Goal: Task Accomplishment & Management: Use online tool/utility

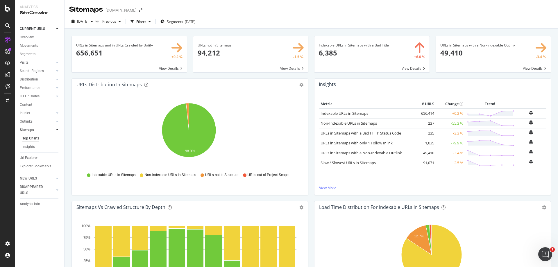
scroll to position [87, 0]
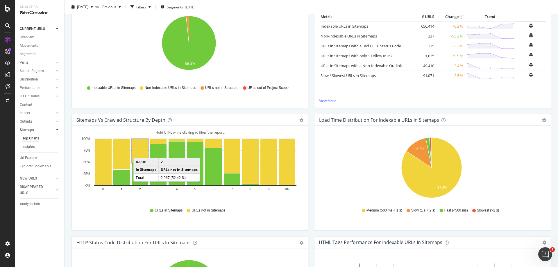
click at [139, 152] on rect "A chart." at bounding box center [140, 151] width 17 height 24
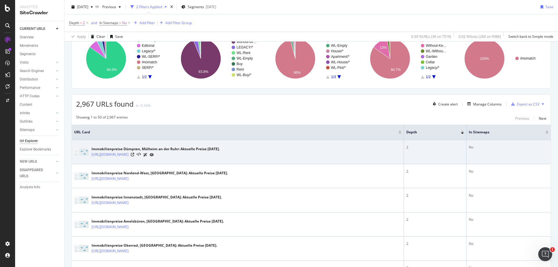
scroll to position [58, 0]
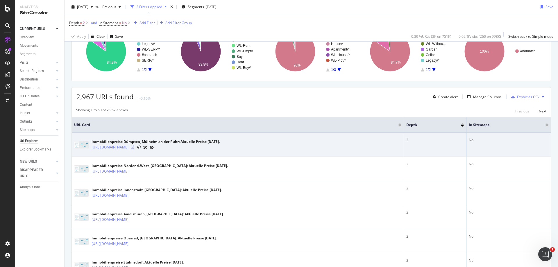
click at [134, 148] on icon at bounding box center [132, 147] width 3 height 3
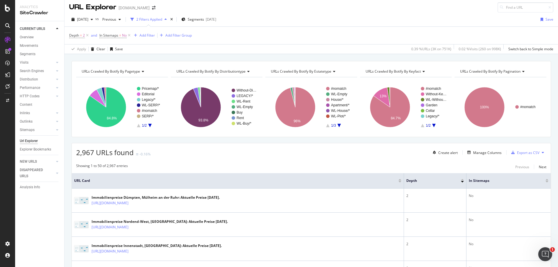
scroll to position [0, 0]
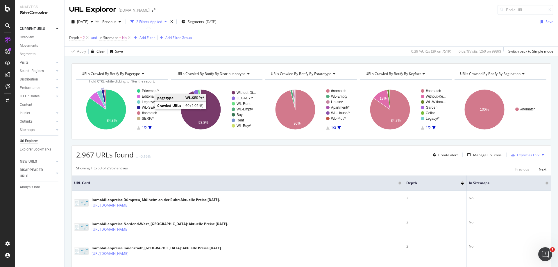
click at [148, 107] on text "WL-SERP/*" at bounding box center [151, 107] width 18 height 4
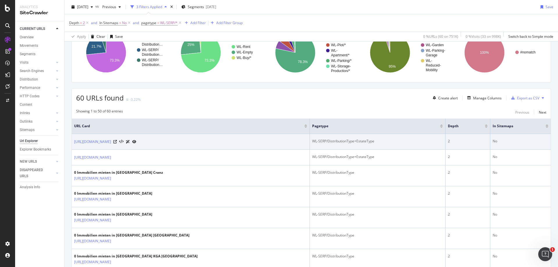
scroll to position [58, 0]
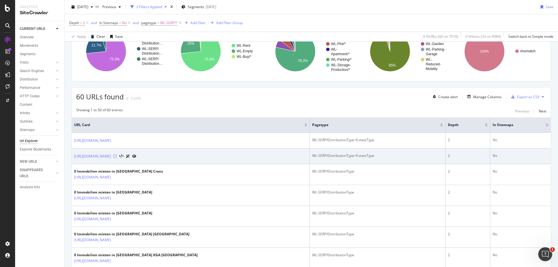
click at [117, 156] on icon at bounding box center [114, 156] width 3 height 3
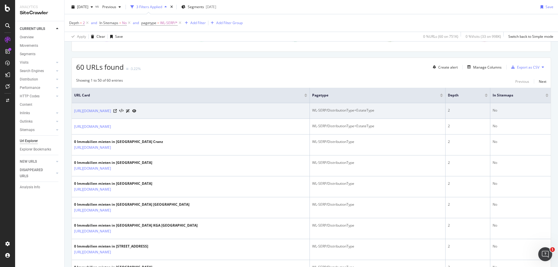
scroll to position [174, 0]
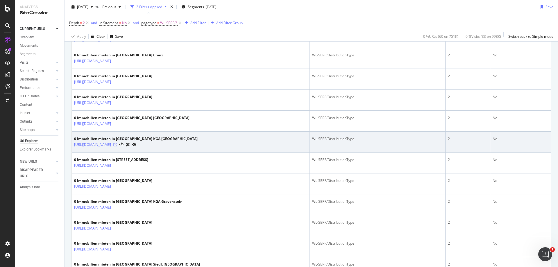
click at [117, 145] on icon at bounding box center [114, 144] width 3 height 3
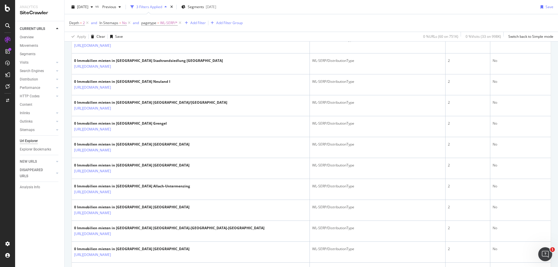
scroll to position [436, 0]
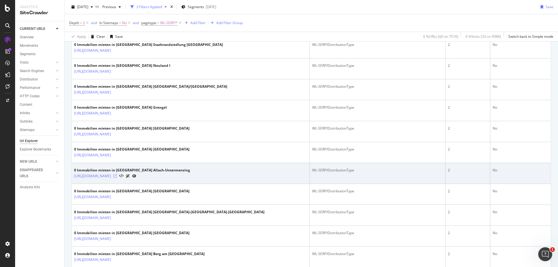
click at [117, 176] on icon at bounding box center [114, 175] width 3 height 3
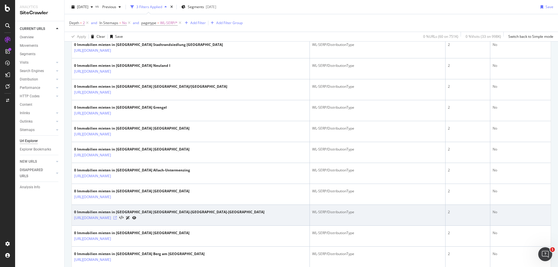
click at [117, 218] on icon at bounding box center [114, 217] width 3 height 3
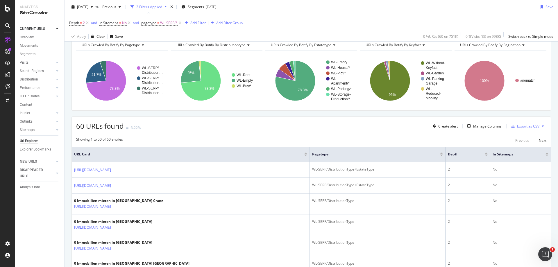
scroll to position [0, 0]
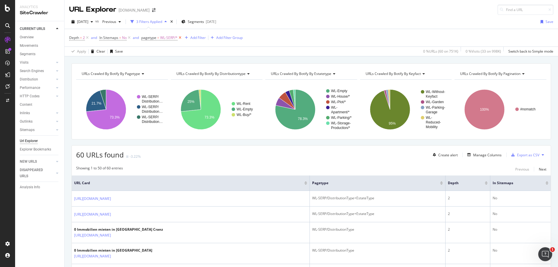
click at [181, 37] on icon at bounding box center [180, 38] width 5 height 6
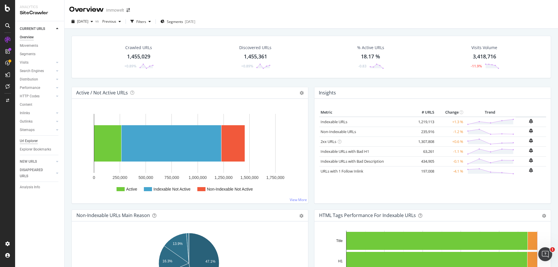
click at [29, 142] on div "Url Explorer" at bounding box center [29, 141] width 18 height 6
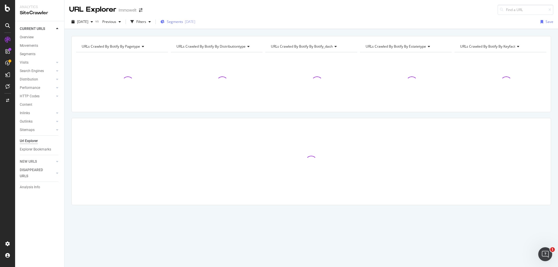
click at [183, 22] on span "Segments" at bounding box center [175, 21] width 16 height 5
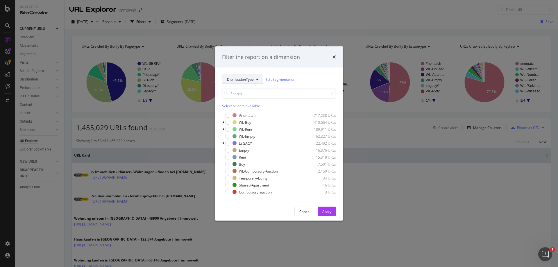
click at [249, 82] on span "DistributionType" at bounding box center [240, 79] width 27 height 5
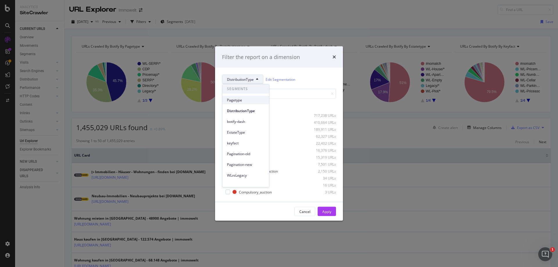
click at [245, 101] on span "Pagetype" at bounding box center [245, 100] width 37 height 5
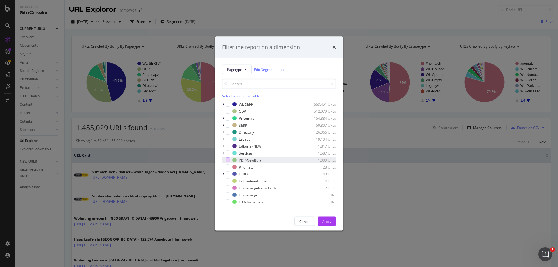
click at [229, 160] on div "modal" at bounding box center [228, 160] width 5 height 5
click at [332, 222] on button "Apply" at bounding box center [327, 221] width 18 height 9
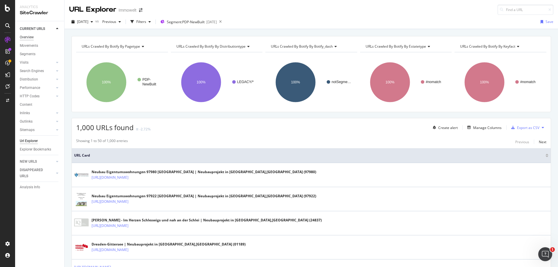
click at [24, 37] on div "Overview" at bounding box center [27, 37] width 14 height 6
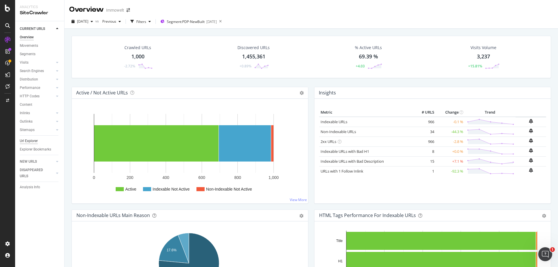
click at [37, 141] on div "Url Explorer" at bounding box center [29, 141] width 18 height 6
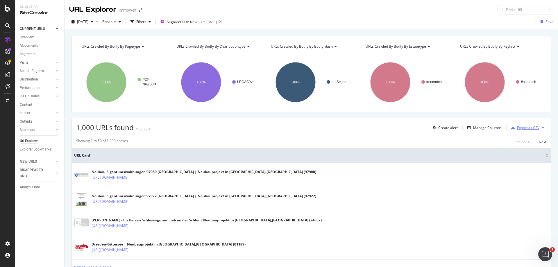
click at [530, 127] on div "Export as CSV" at bounding box center [528, 127] width 22 height 5
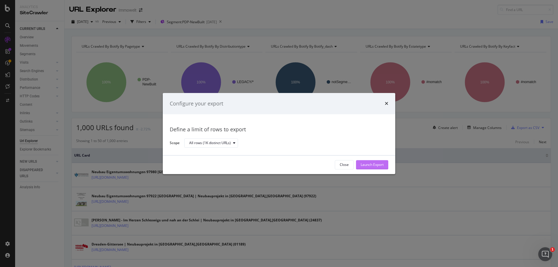
click at [380, 167] on div "Launch Export" at bounding box center [372, 164] width 23 height 5
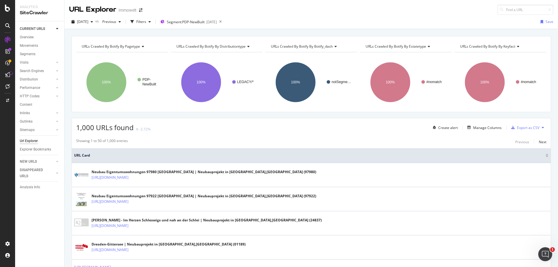
click at [7, 75] on icon at bounding box center [7, 74] width 5 height 5
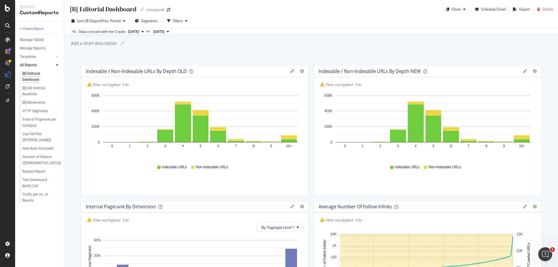
click at [548, 267] on div "Your URL Explorer export is now ready in the Data Exports section." at bounding box center [279, 269] width 558 height 5
click at [39, 100] on div "DataExports" at bounding box center [33, 99] width 23 height 6
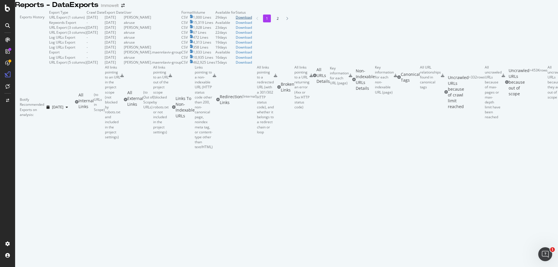
click at [252, 20] on div "Download" at bounding box center [244, 17] width 16 height 5
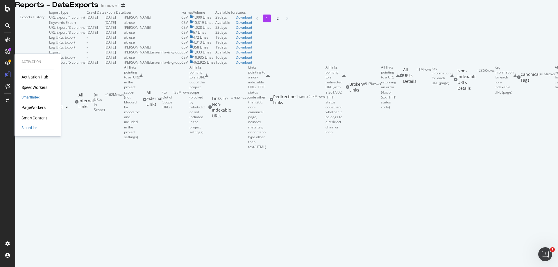
click at [35, 109] on div "PageWorkers" at bounding box center [34, 108] width 24 height 6
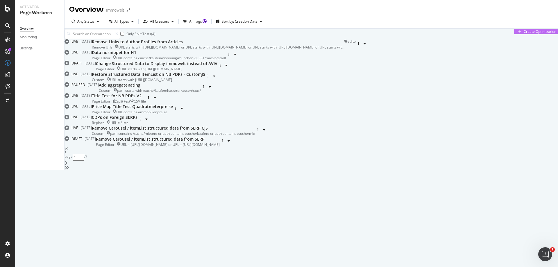
click at [524, 34] on div "Create Optimization" at bounding box center [540, 31] width 33 height 5
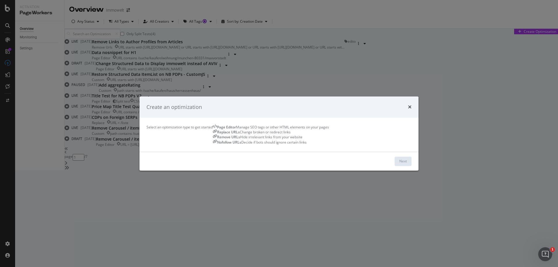
click at [236, 130] on div "Manage SEO tags or other HTML elements on your pages" at bounding box center [282, 127] width 93 height 5
click at [407, 164] on div "Next" at bounding box center [403, 161] width 8 height 5
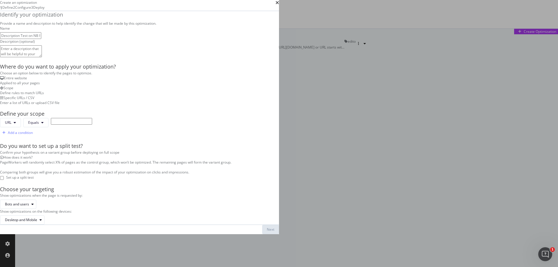
scroll to position [58, 0]
type input "Description Test on NB PDP"
click at [275, 103] on div "Enter a list of URLs or upload CSV file" at bounding box center [139, 102] width 279 height 5
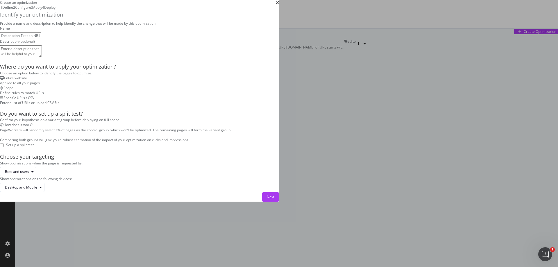
scroll to position [87, 0]
click at [274, 199] on div "Next" at bounding box center [271, 196] width 8 height 5
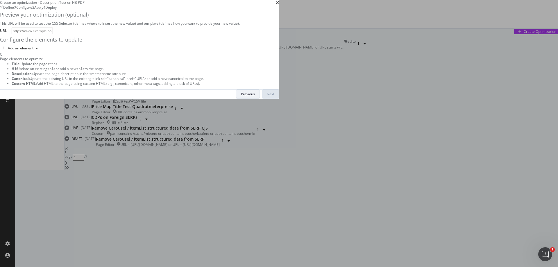
scroll to position [0, 0]
click at [53, 34] on input "modal" at bounding box center [32, 31] width 41 height 7
paste input "[URL][DOMAIN_NAME]"
type input "[URL][DOMAIN_NAME]"
click at [204, 53] on div "Add an element" at bounding box center [139, 48] width 279 height 9
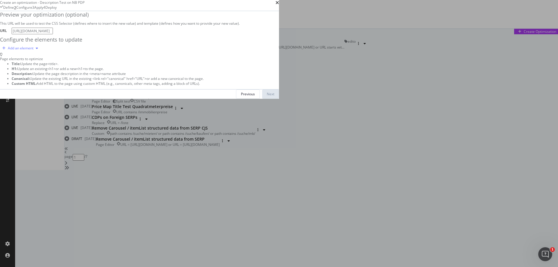
click at [33, 50] on div "Add an element" at bounding box center [21, 47] width 26 height 3
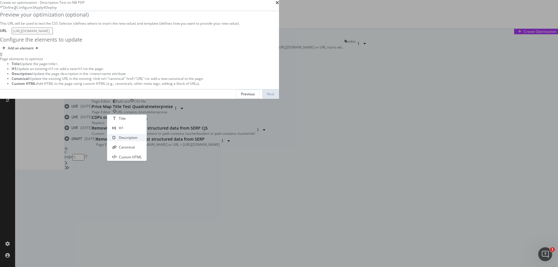
click at [133, 140] on div "Description" at bounding box center [128, 137] width 19 height 5
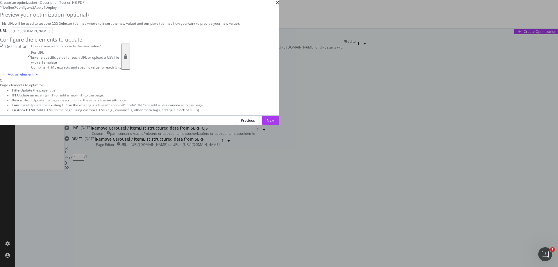
click at [33, 76] on div "Add an element" at bounding box center [21, 74] width 26 height 3
click at [186, 112] on div "Preview your optimization (optional) This URL will be used to test the CSS Sele…" at bounding box center [139, 61] width 279 height 101
click at [274, 125] on div "Next" at bounding box center [271, 120] width 8 height 9
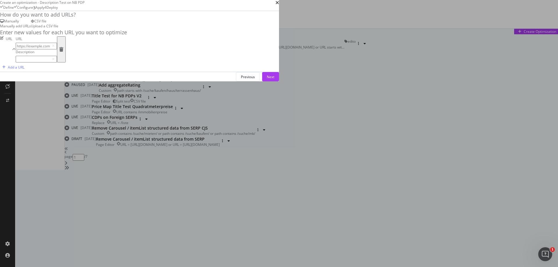
click at [58, 24] on div "CSV file" at bounding box center [45, 21] width 28 height 5
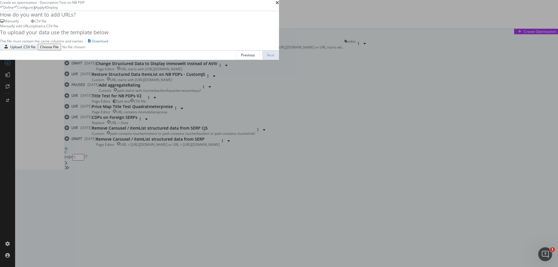
click at [36, 49] on div "Upload .CSV file" at bounding box center [23, 46] width 26 height 5
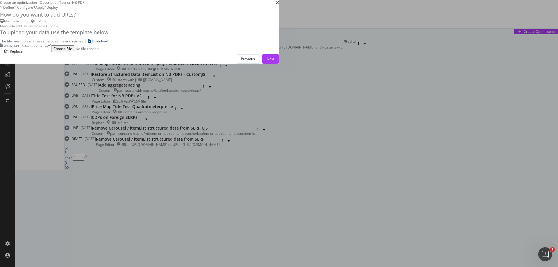
click at [108, 44] on div "Download" at bounding box center [100, 41] width 16 height 5
click at [279, 64] on button "Next" at bounding box center [270, 58] width 17 height 9
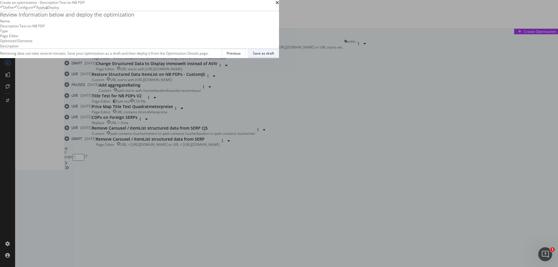
click at [274, 56] on div "Save as draft" at bounding box center [263, 53] width 21 height 5
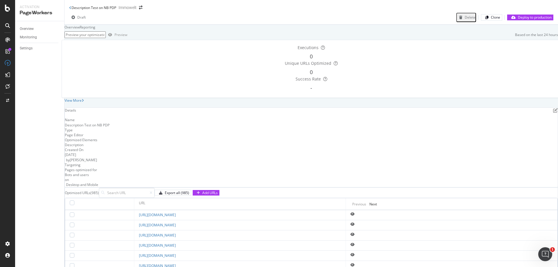
scroll to position [145, 0]
click at [355, 223] on icon "eye" at bounding box center [352, 224] width 4 height 3
click at [355, 233] on icon "eye" at bounding box center [352, 234] width 4 height 3
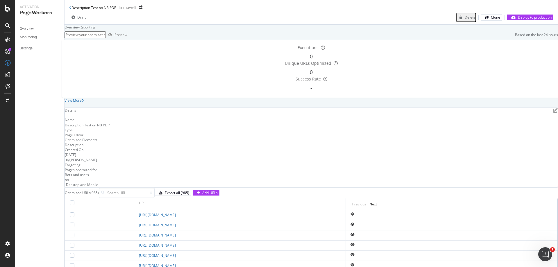
scroll to position [145, 0]
click at [155, 188] on input at bounding box center [127, 193] width 56 height 10
type input "?"
click at [155, 188] on input "?" at bounding box center [127, 193] width 56 height 10
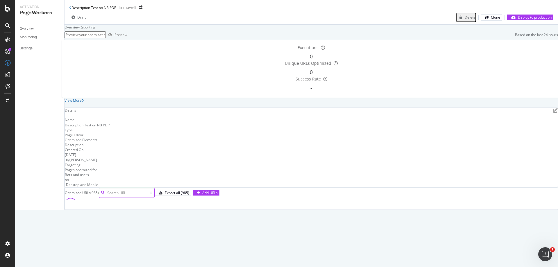
scroll to position [129, 0]
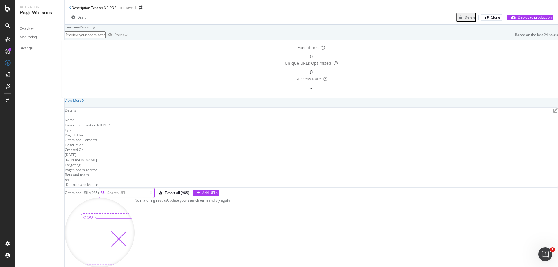
type input "?"
click at [152, 191] on icon at bounding box center [151, 192] width 3 height 3
click at [155, 188] on input at bounding box center [127, 193] width 56 height 10
click at [221, 188] on div "Optimized URLs (985) Export all (985) Add URLs" at bounding box center [311, 193] width 493 height 10
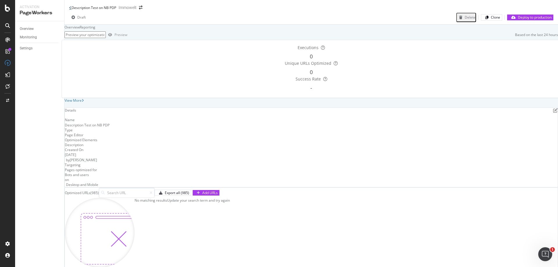
click at [70, 9] on icon at bounding box center [70, 7] width 2 height 3
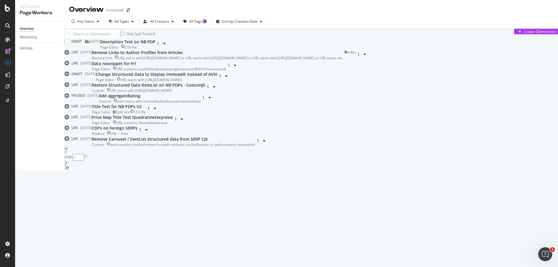
click at [155, 45] on div "Description Test on NB PDP" at bounding box center [127, 42] width 55 height 6
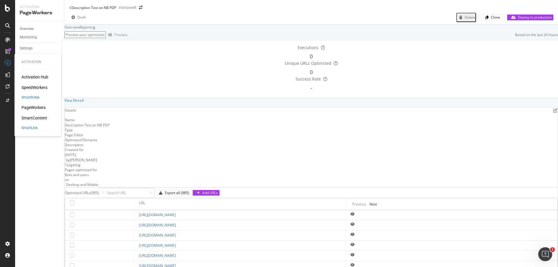
click at [37, 120] on div "SmartContent" at bounding box center [35, 118] width 26 height 6
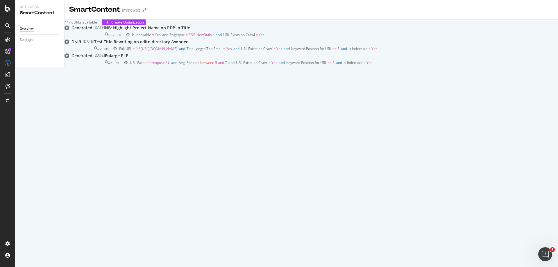
click at [257, 37] on span "Is Indexable = Yes and Pagetype = PDP-NewBuilt/* and URL Exists on Crawl = Yes" at bounding box center [198, 34] width 133 height 5
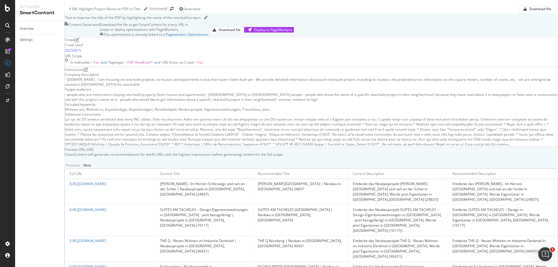
scroll to position [29, 0]
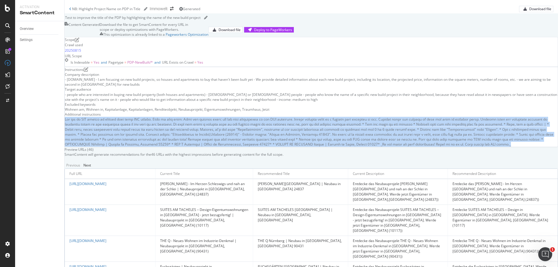
drag, startPoint x: 122, startPoint y: 199, endPoint x: 534, endPoint y: 228, distance: 413.4
click at [534, 147] on div at bounding box center [311, 132] width 493 height 30
copy div "Lor ips do SIT ametco ad elitsed doei temp INC utlabo. Etdo ma aliq enim: Admi …"
